Goal: Information Seeking & Learning: Learn about a topic

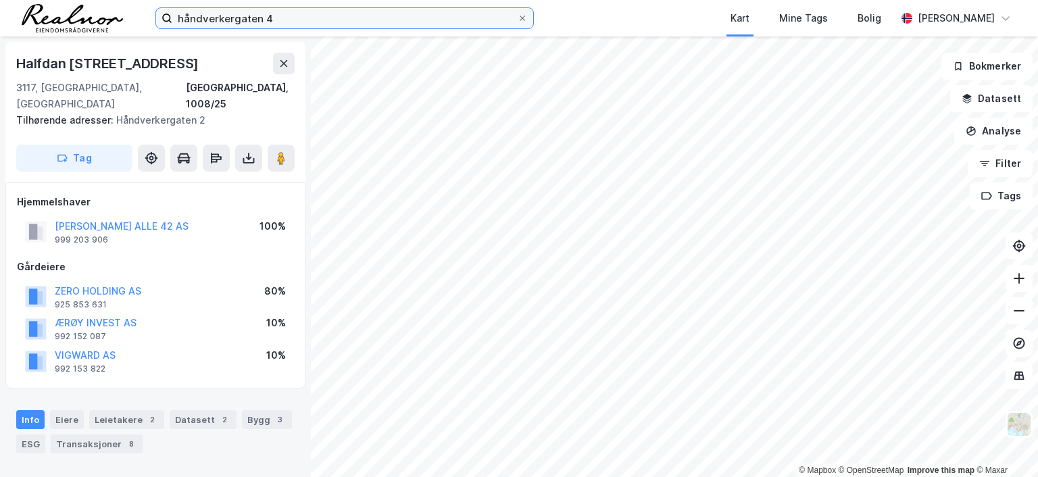
click at [284, 20] on input "håndverkergaten 4" at bounding box center [344, 18] width 345 height 20
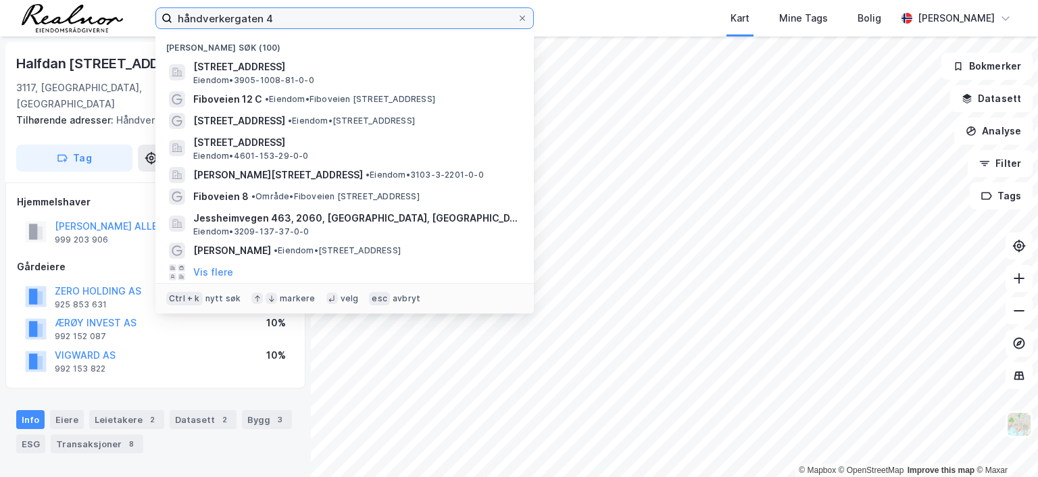
drag, startPoint x: 284, startPoint y: 20, endPoint x: 130, endPoint y: 15, distance: 154.2
click at [130, 15] on div "håndverkergaten 4 Nylige søk (100) Håndverkergaten 4, 3117, TØNSBERG, TØNSBERG …" at bounding box center [519, 18] width 1038 height 37
type input "s"
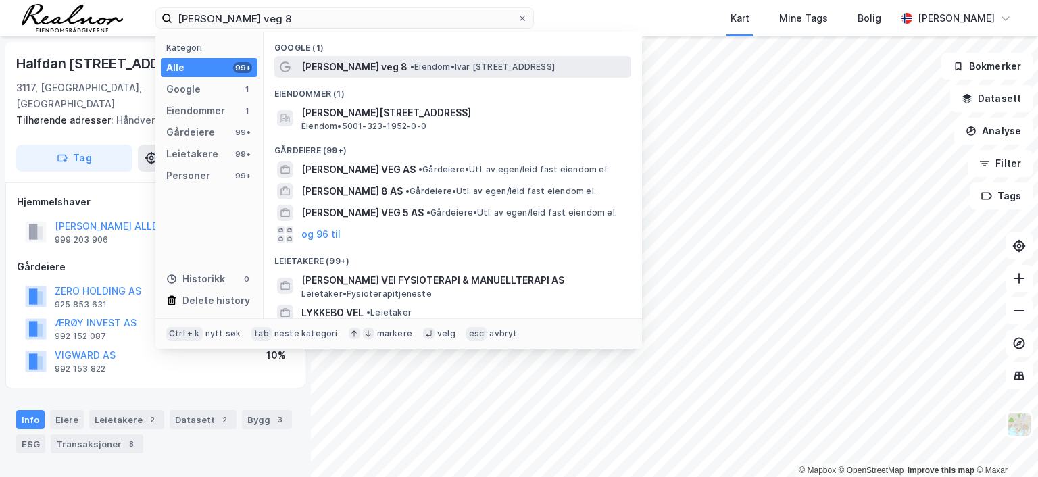
click at [410, 70] on span "• Eiendom • Ivar Lykkes veg 8, 7075 Tiller" at bounding box center [482, 67] width 145 height 11
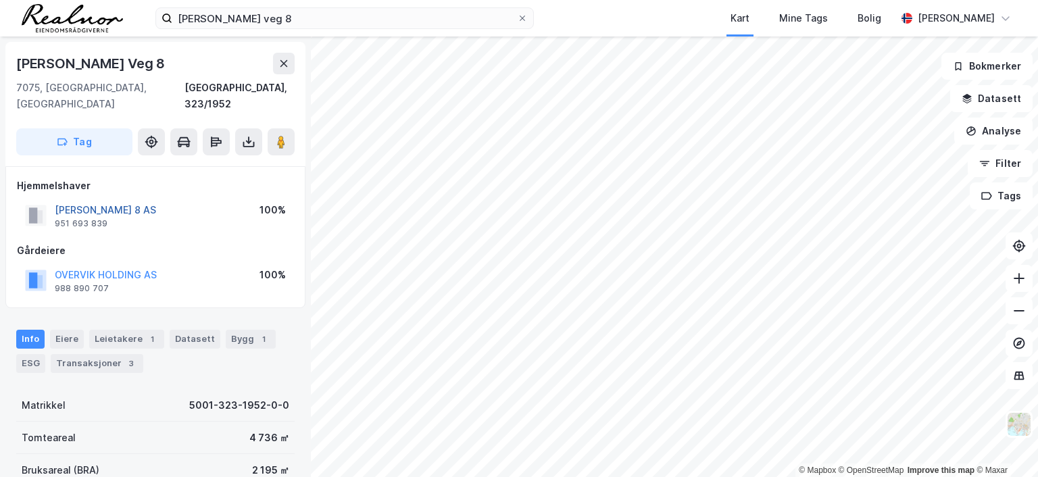
click at [0, 0] on button "Ivar Lykkesv 8 AS" at bounding box center [0, 0] width 0 height 0
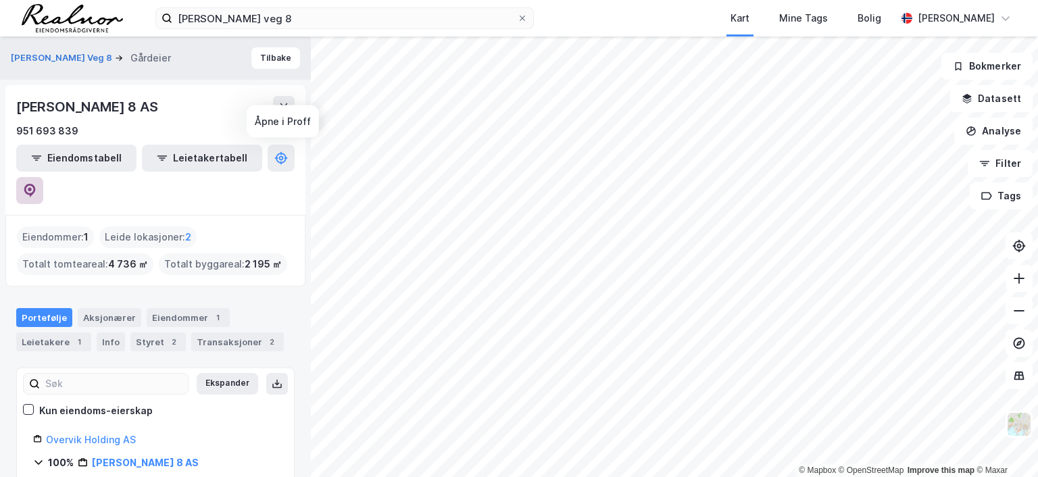
click at [32, 187] on icon at bounding box center [30, 189] width 4 height 4
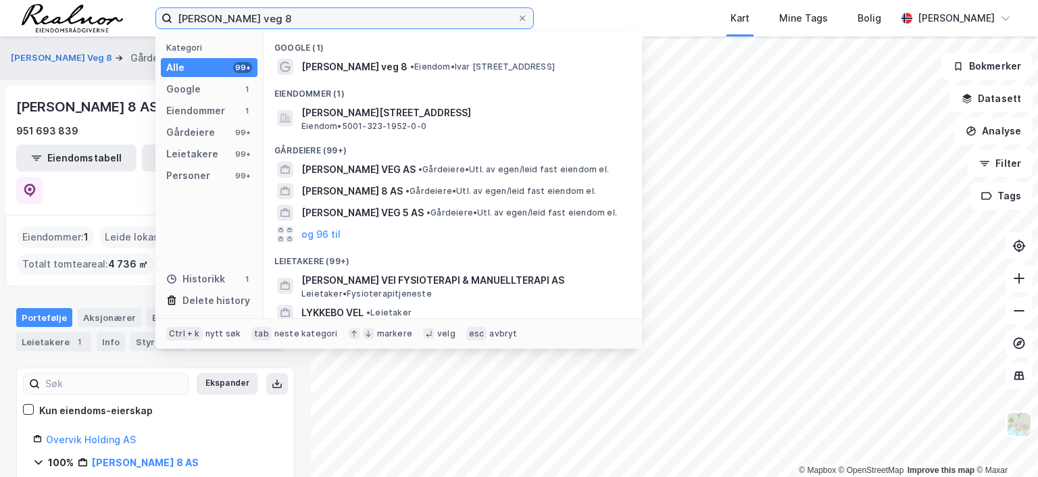
drag, startPoint x: 277, startPoint y: 17, endPoint x: 151, endPoint y: 16, distance: 125.1
click at [151, 16] on div "ivar lykkes veg 8 Kategori Alle 99+ Google 1 Eiendommer 1 Gårdeiere 99+ Leietak…" at bounding box center [519, 18] width 1038 height 37
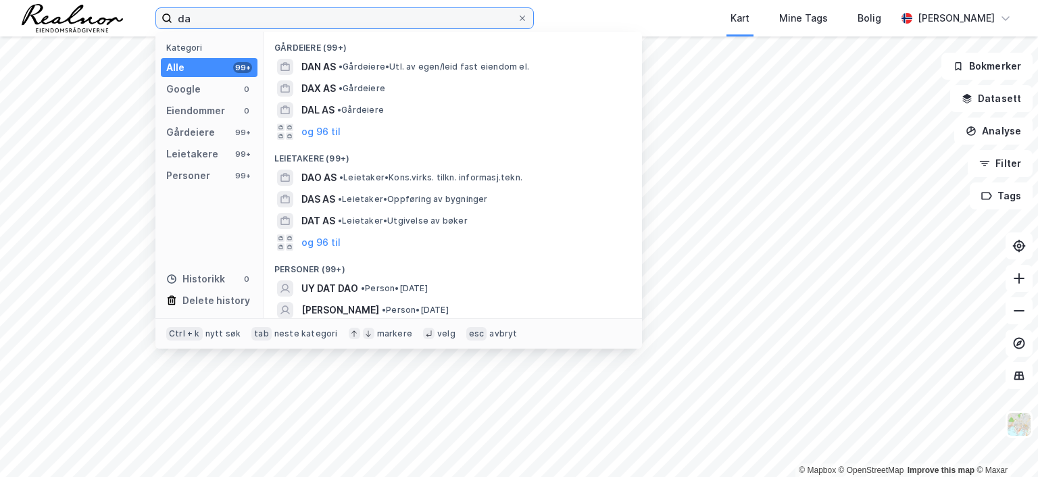
type input "d"
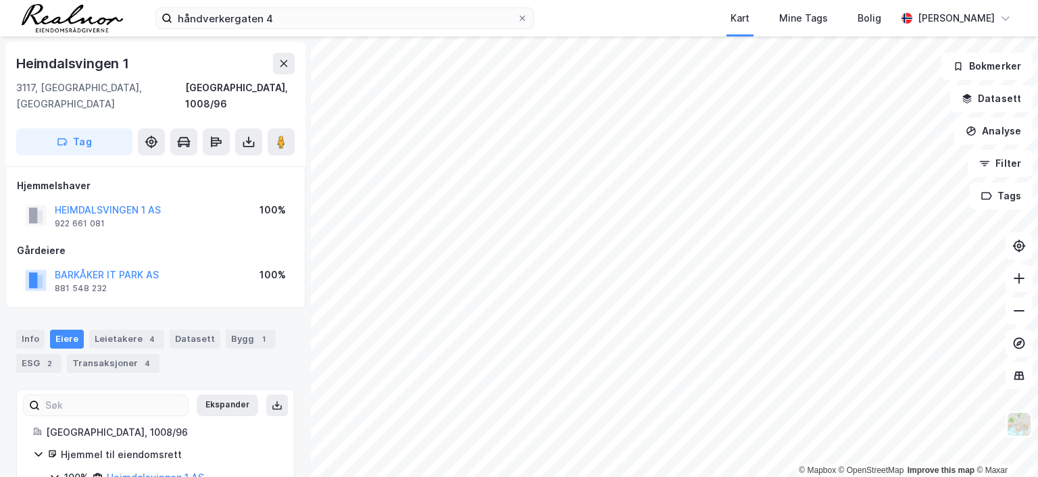
scroll to position [1, 0]
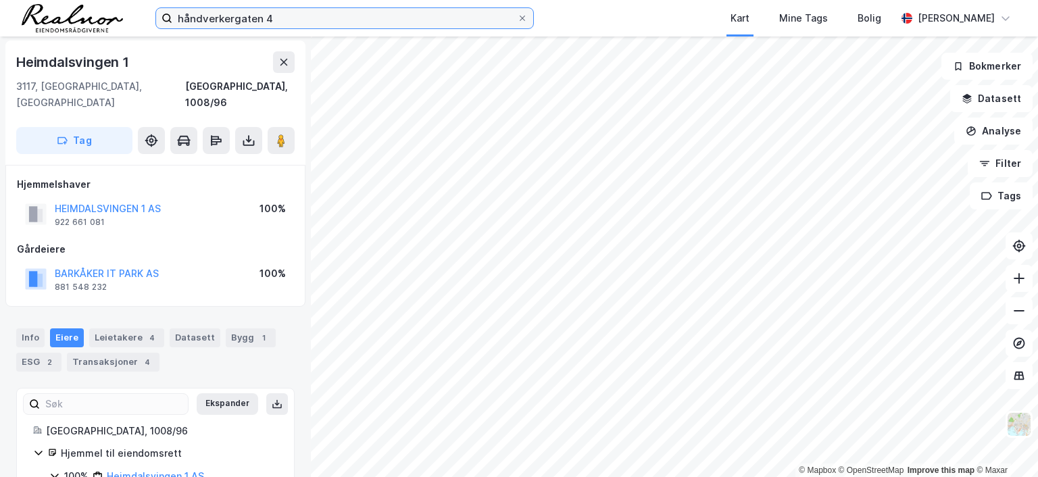
click at [289, 14] on input "håndverkergaten 4" at bounding box center [344, 18] width 345 height 20
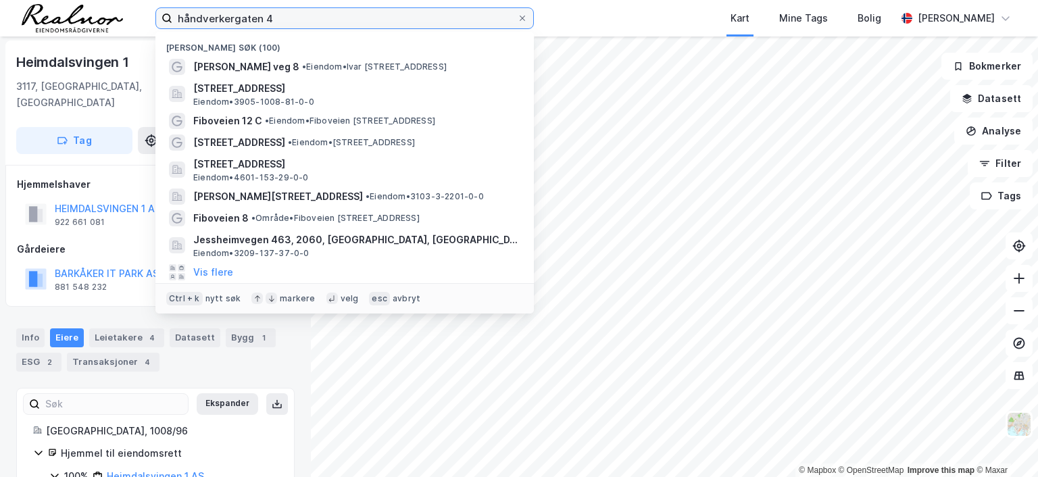
drag, startPoint x: 287, startPoint y: 15, endPoint x: 65, endPoint y: 16, distance: 221.8
click at [65, 16] on div "håndverkergaten 4 Nylige søk (100) [PERSON_NAME] veg 8 • Eiendom • [PERSON_NAME…" at bounding box center [519, 18] width 1038 height 37
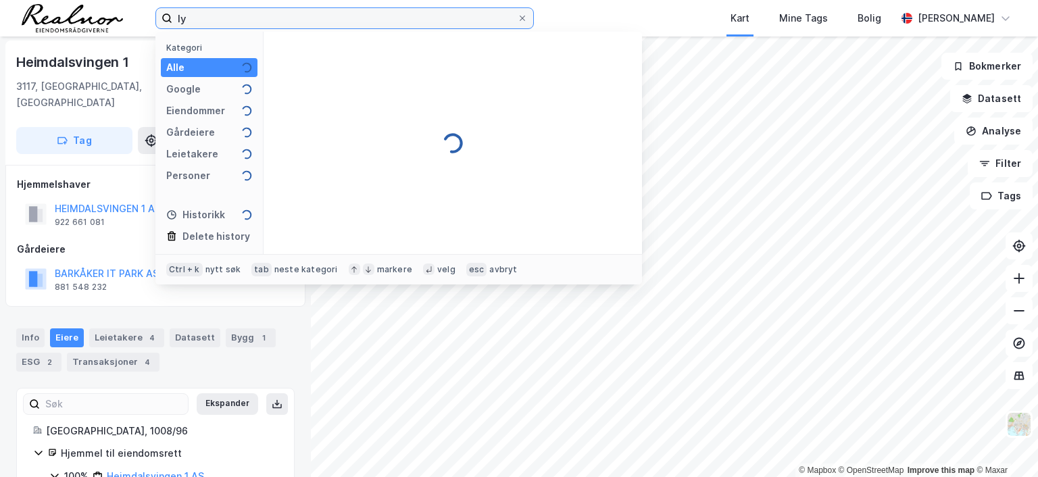
type input "l"
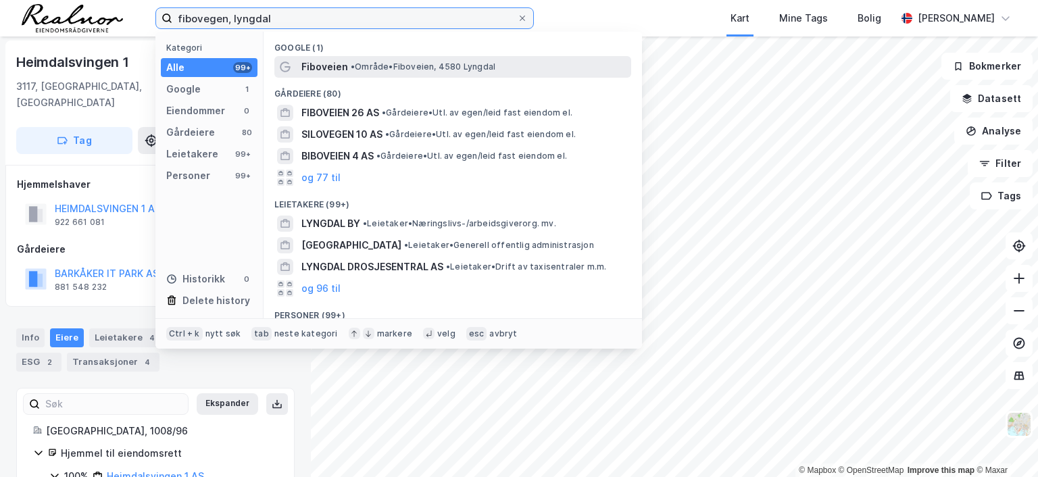
type input "fibovegen, lyngdal"
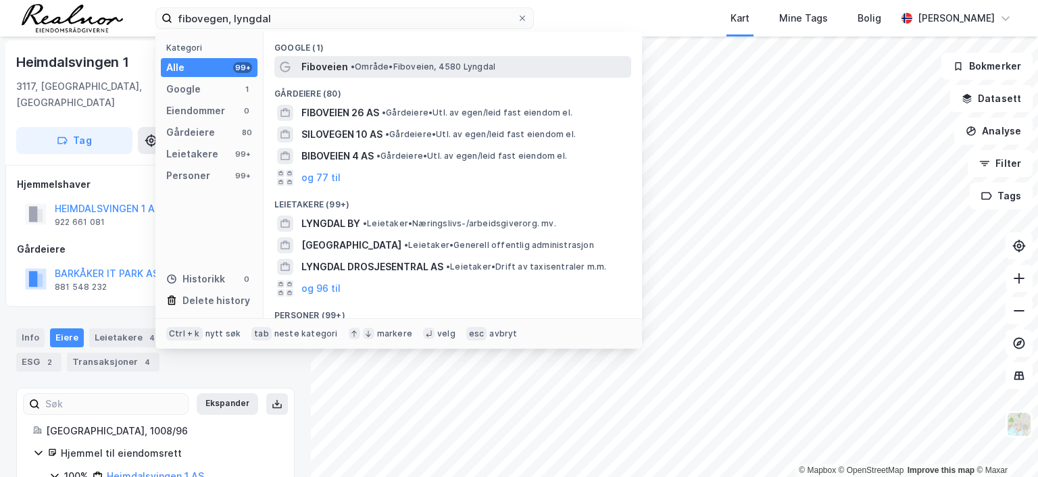
click at [355, 66] on span "•" at bounding box center [353, 67] width 4 height 10
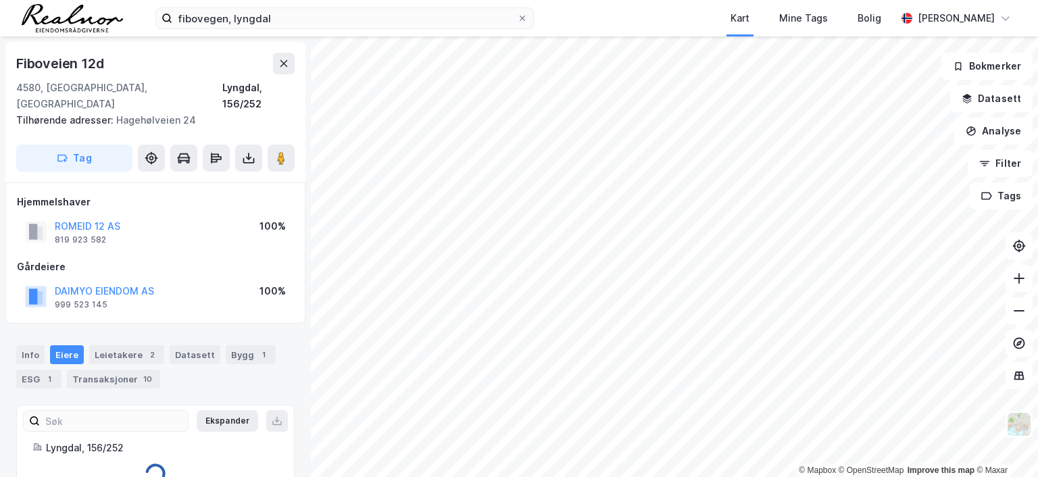
scroll to position [1, 0]
